Goal: Task Accomplishment & Management: Manage account settings

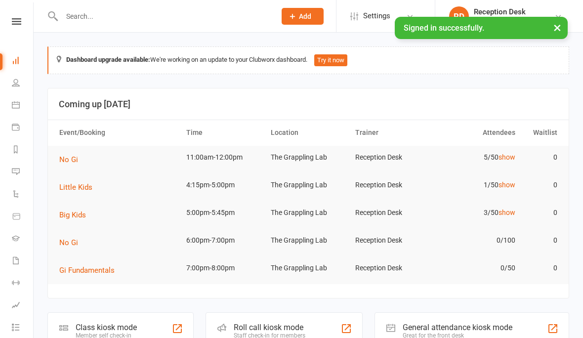
click at [13, 24] on icon at bounding box center [16, 21] width 9 height 6
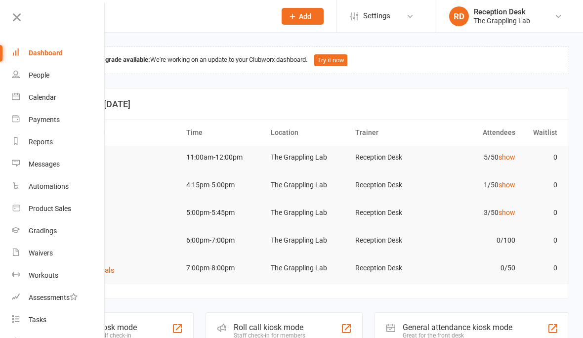
click at [33, 77] on div "People" at bounding box center [39, 75] width 21 height 8
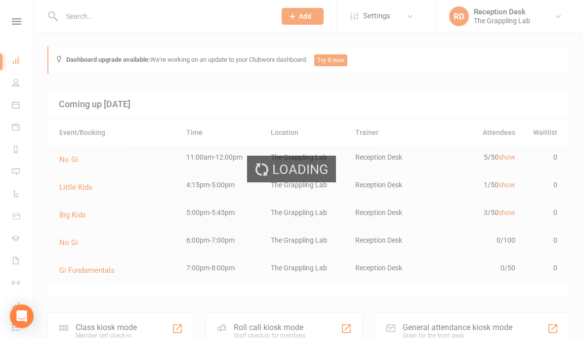
select select "100"
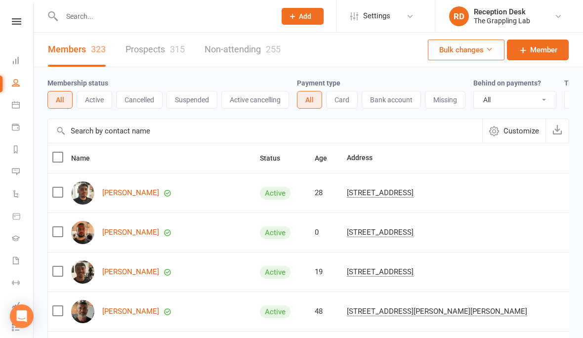
click at [166, 43] on link "Prospects 315" at bounding box center [154, 50] width 59 height 34
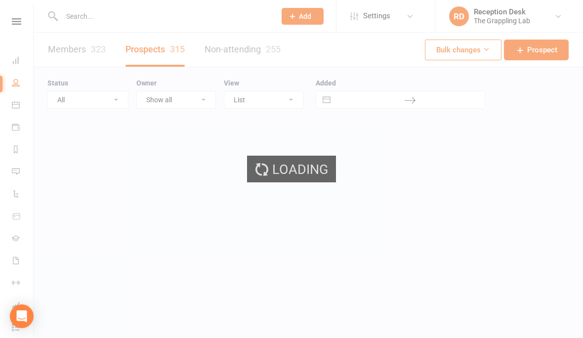
select select "100"
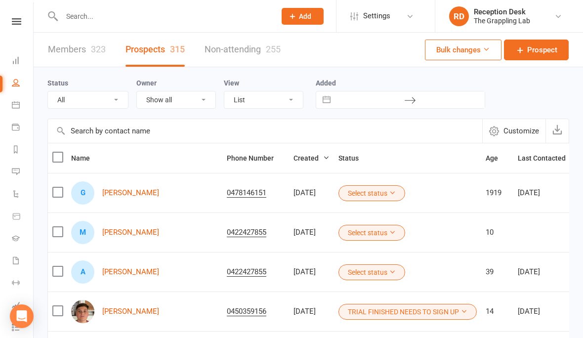
click at [112, 195] on link "Gabriel Ali" at bounding box center [130, 193] width 57 height 8
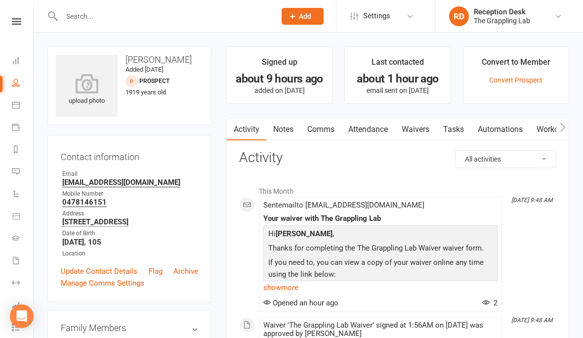
click at [80, 97] on div "upload photo" at bounding box center [87, 90] width 62 height 33
click at [88, 80] on icon at bounding box center [87, 84] width 62 height 20
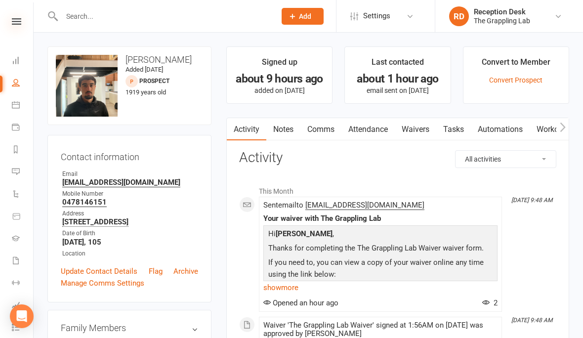
click at [16, 22] on icon at bounding box center [16, 21] width 9 height 6
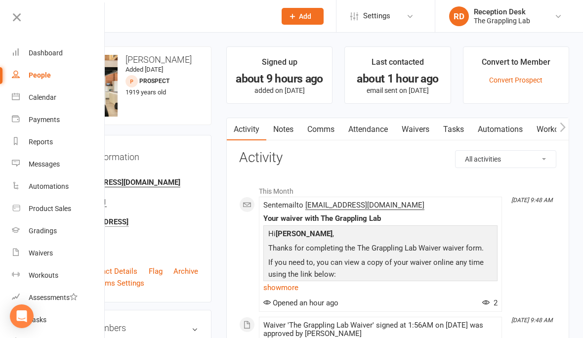
click at [44, 76] on div "People" at bounding box center [40, 75] width 22 height 8
select select "100"
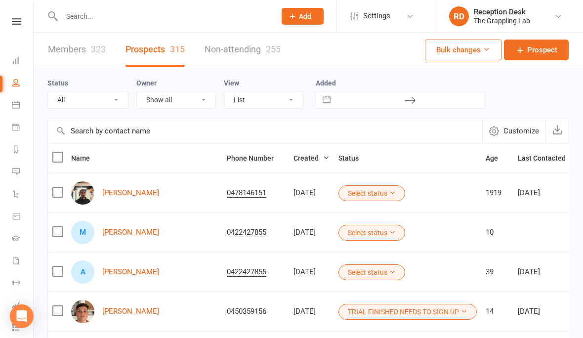
click at [346, 197] on button "Select status" at bounding box center [371, 193] width 67 height 16
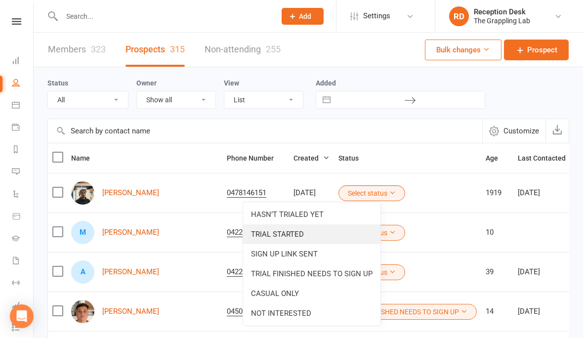
click at [274, 232] on link "TRIAL STARTED" at bounding box center [311, 234] width 137 height 20
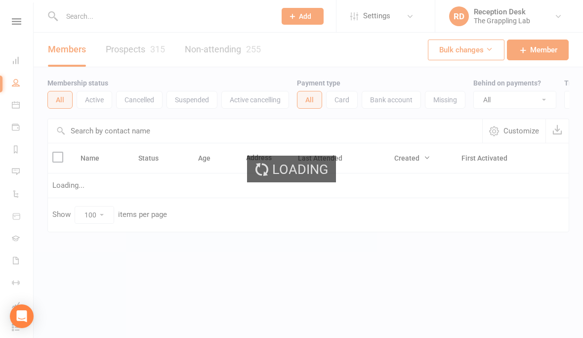
select select "100"
